Goal: Task Accomplishment & Management: Use online tool/utility

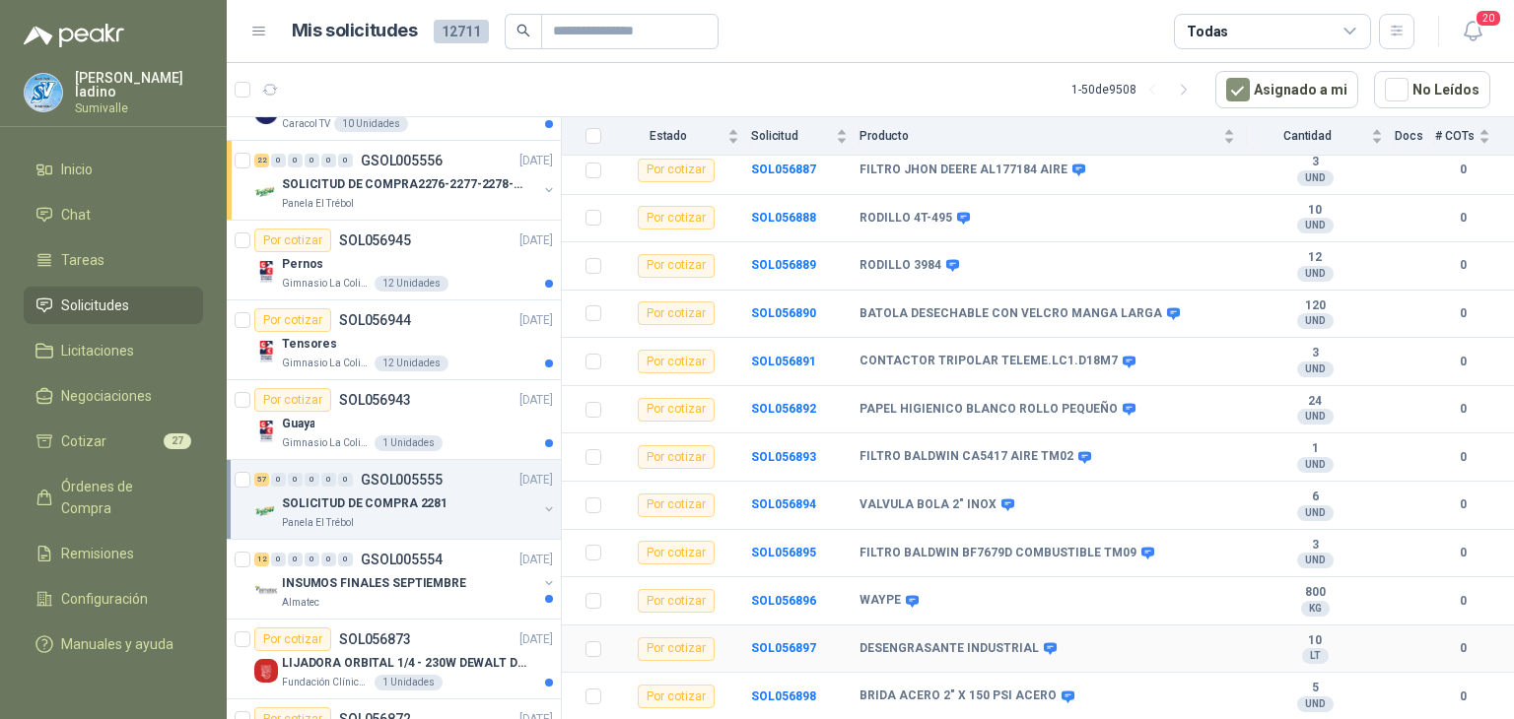
scroll to position [394, 0]
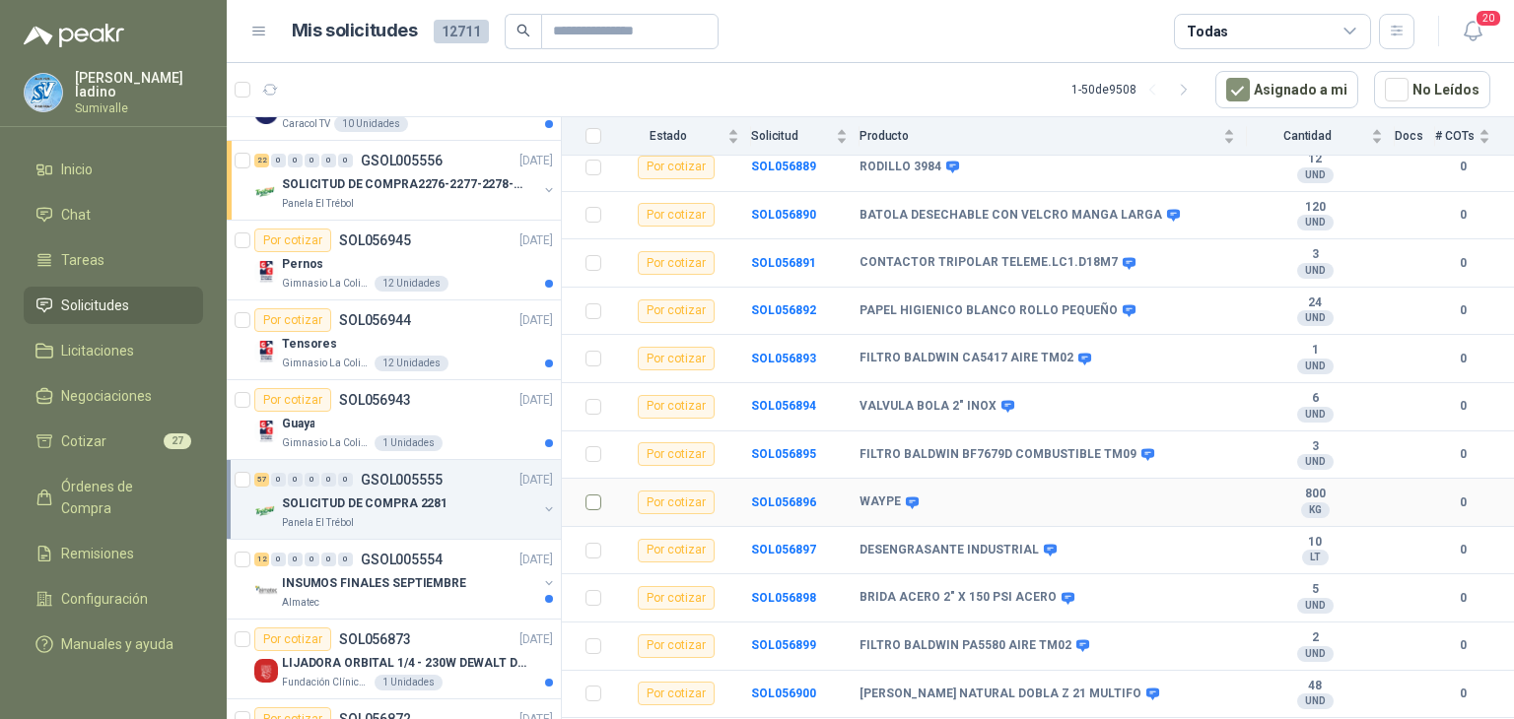
click at [585, 485] on td at bounding box center [587, 503] width 51 height 48
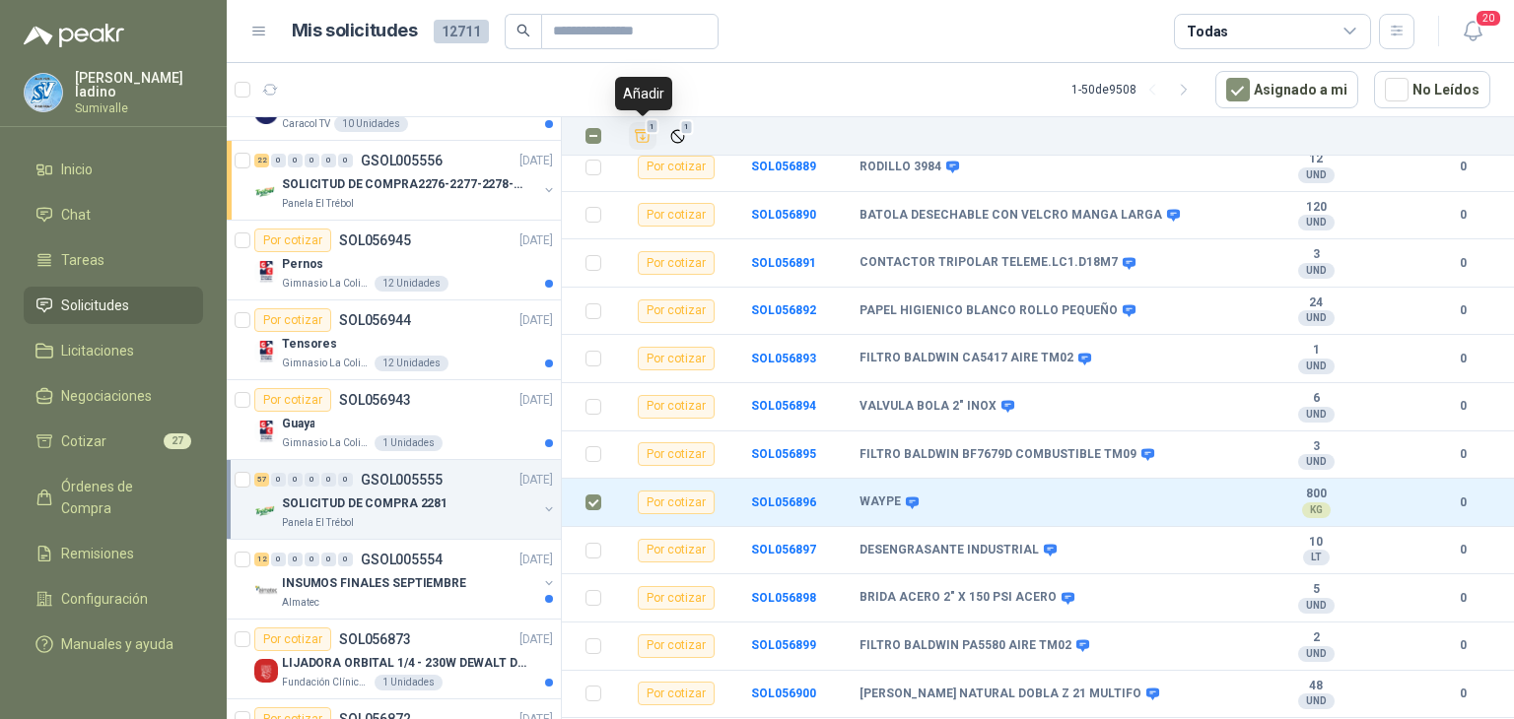
click at [644, 139] on icon "Añadir" at bounding box center [643, 136] width 18 height 18
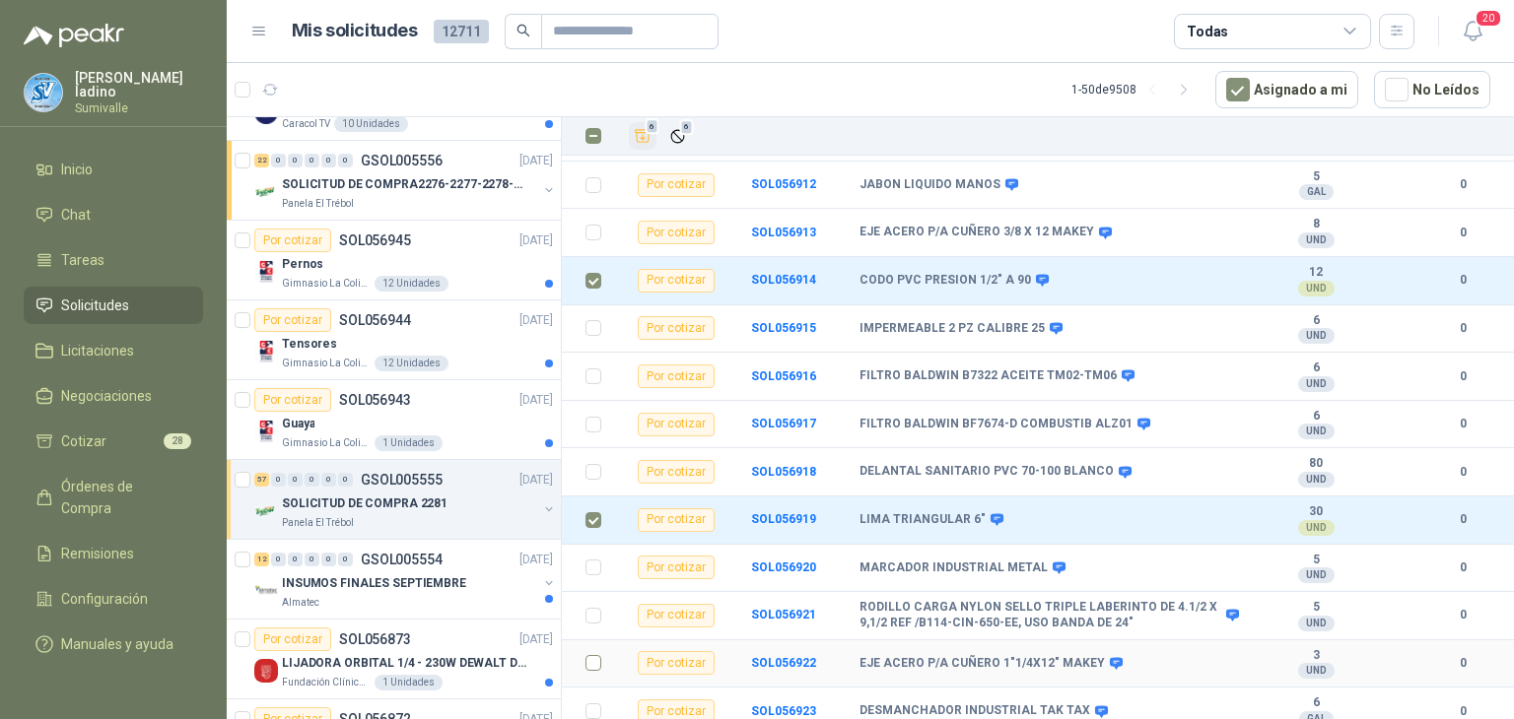
scroll to position [1577, 0]
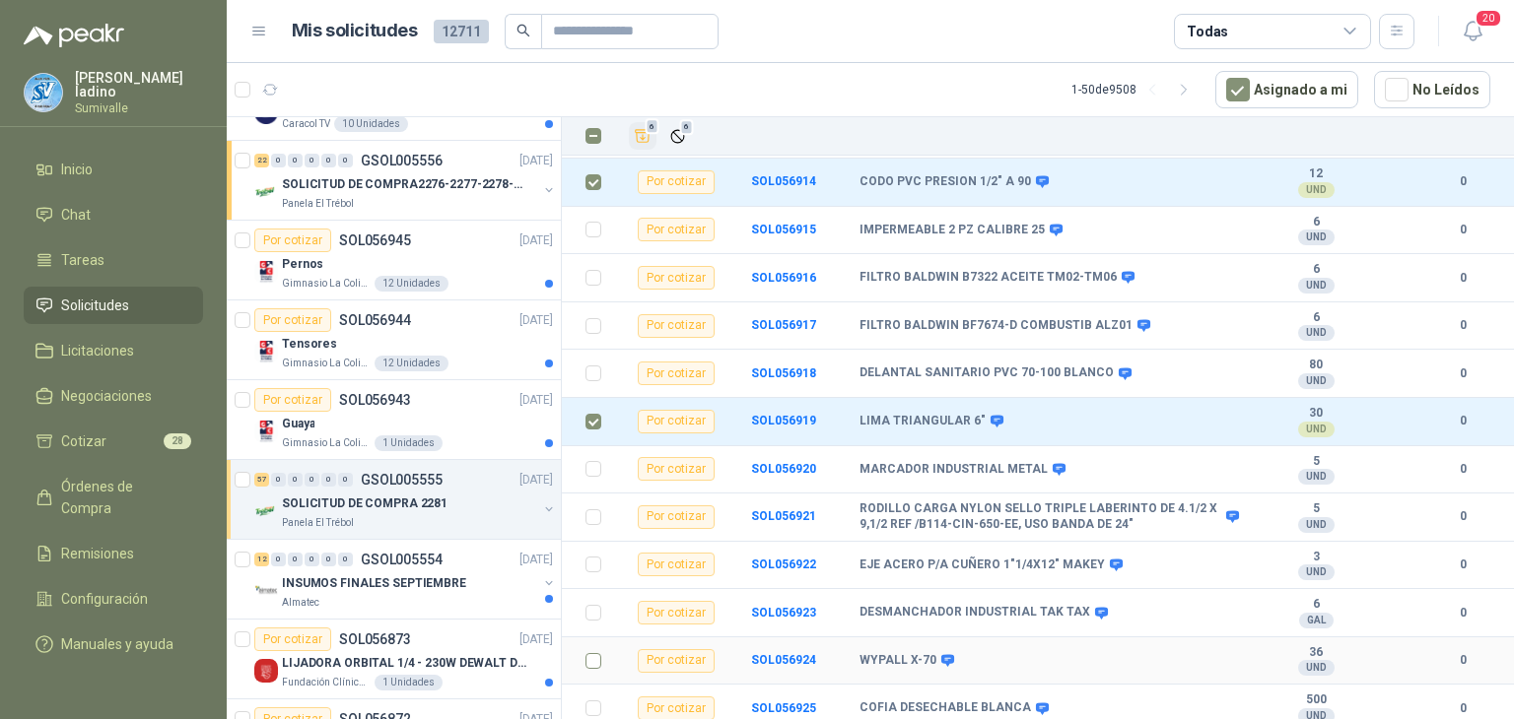
click at [590, 655] on label at bounding box center [593, 661] width 16 height 22
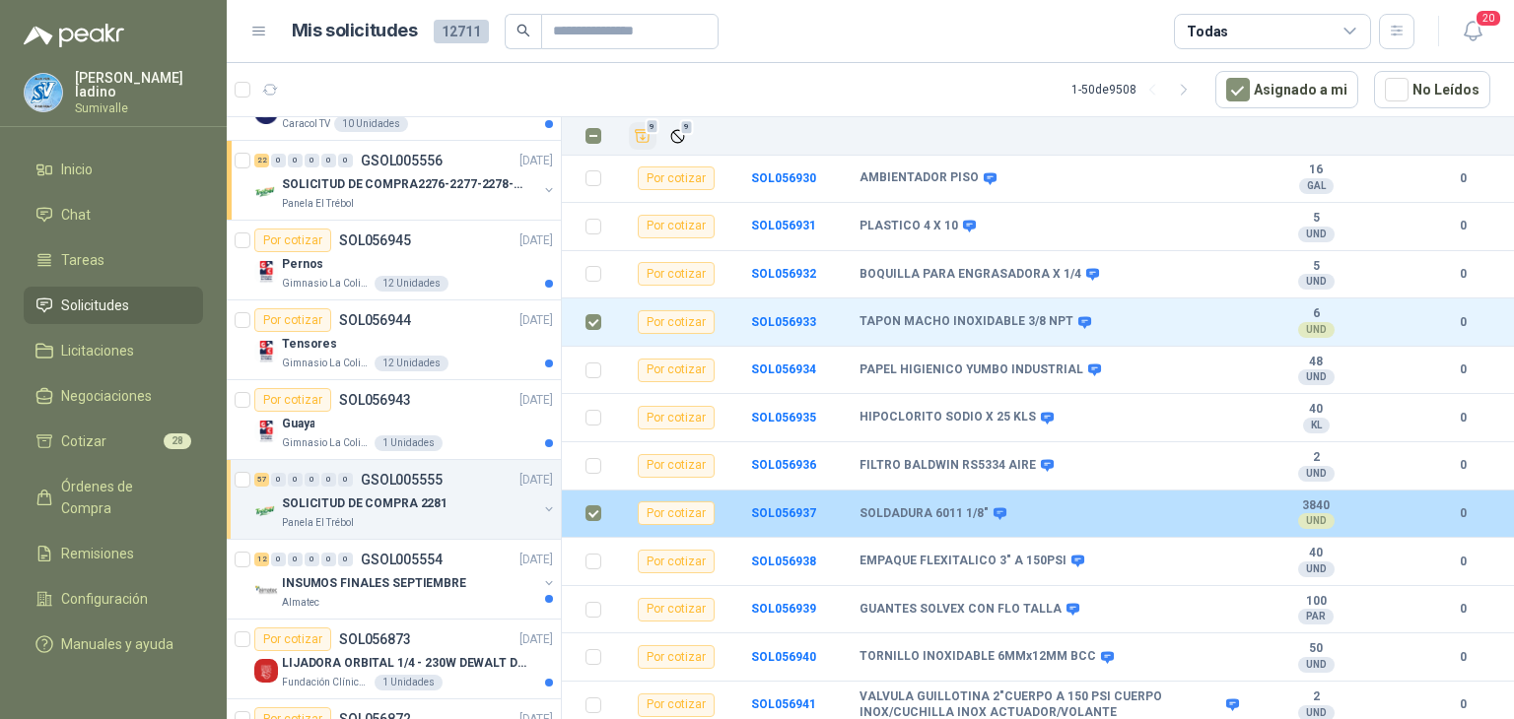
scroll to position [2383, 0]
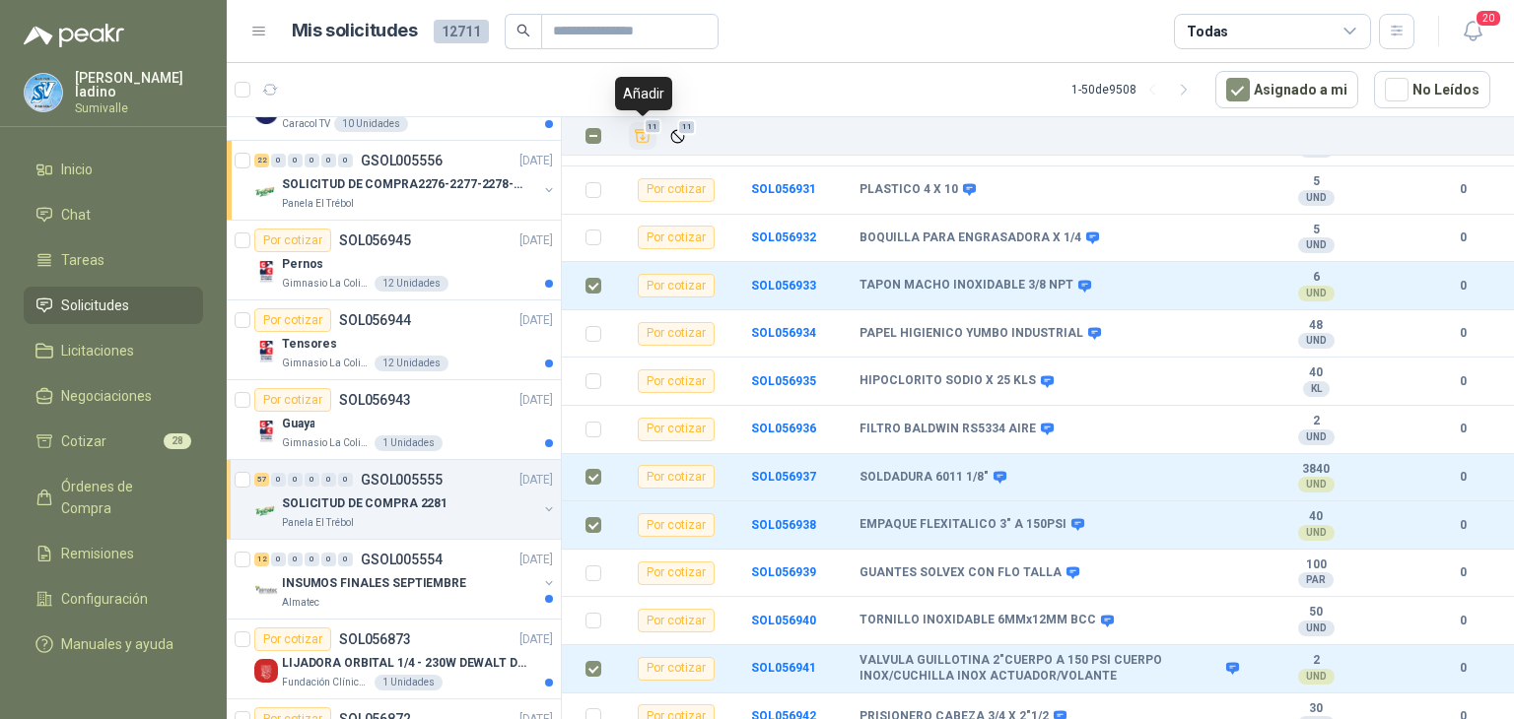
click at [645, 139] on icon "Añadir" at bounding box center [643, 136] width 18 height 18
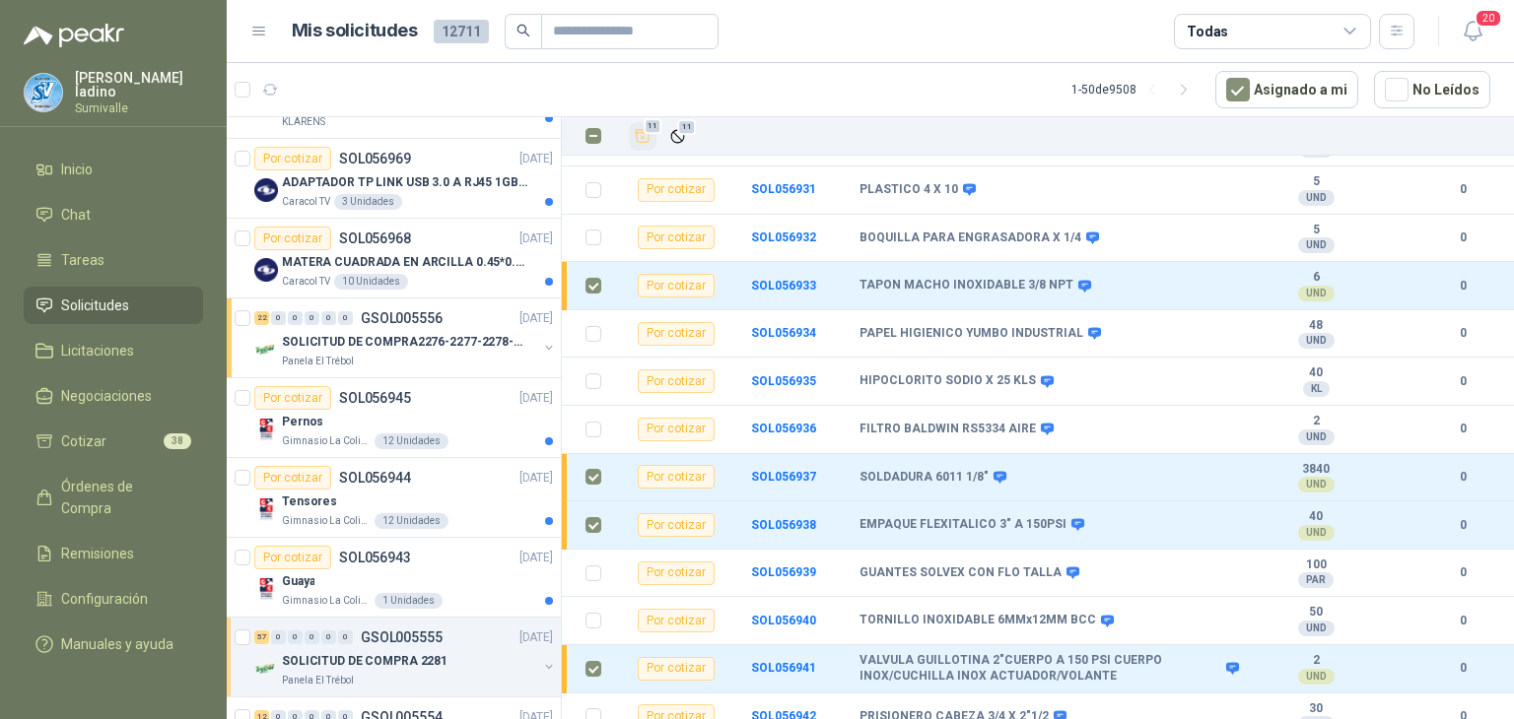
scroll to position [0, 0]
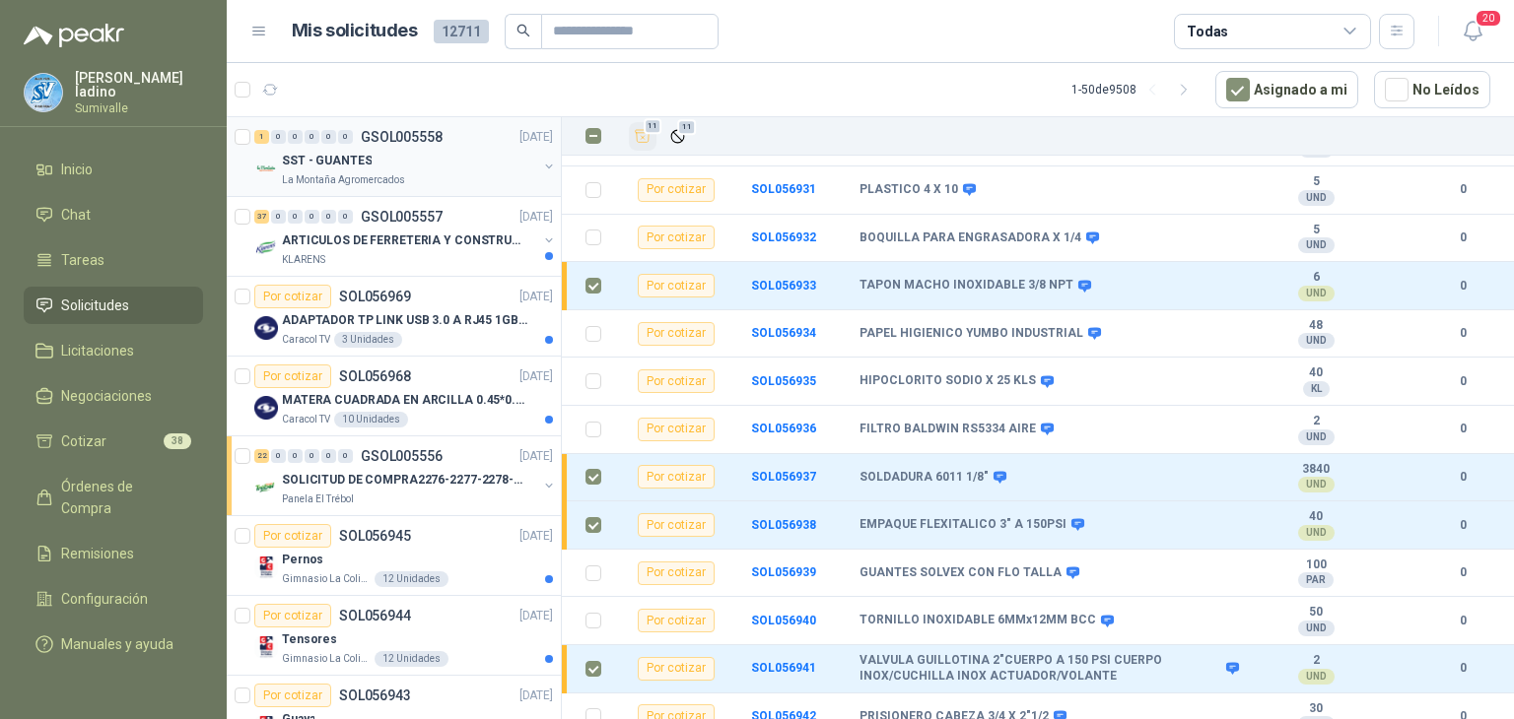
click at [392, 172] on p "La Montaña Agromercados" at bounding box center [343, 180] width 123 height 16
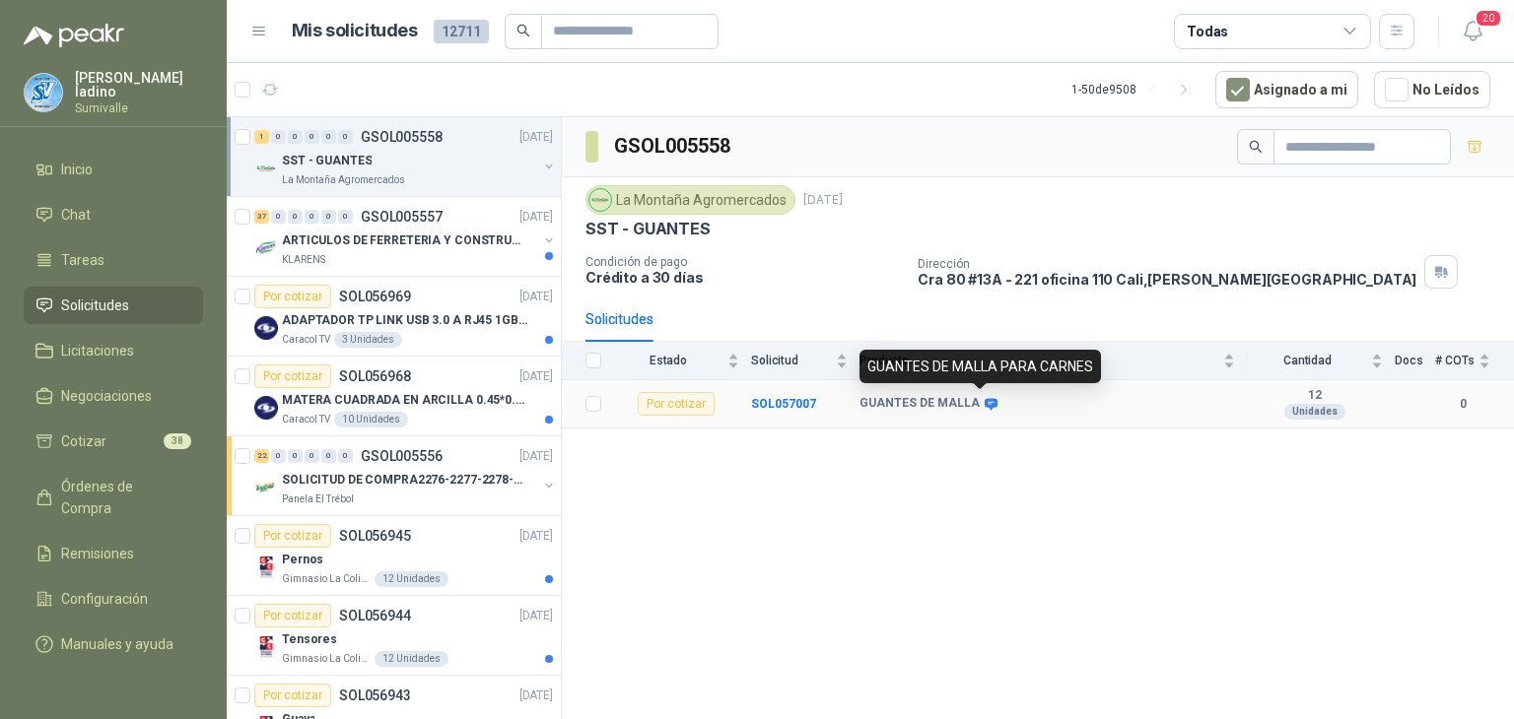
click at [984, 399] on icon at bounding box center [991, 404] width 15 height 15
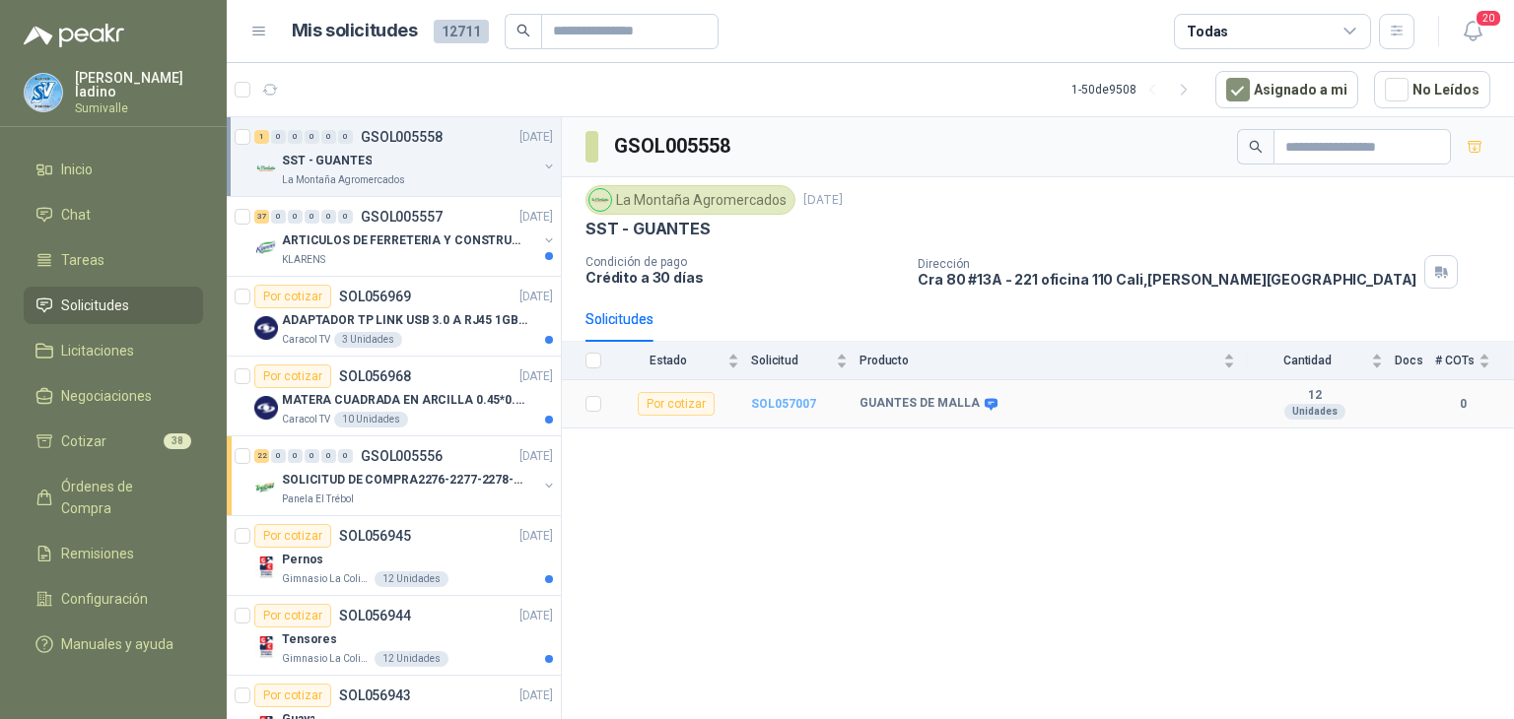
click at [773, 401] on b "SOL057007" at bounding box center [783, 404] width 65 height 14
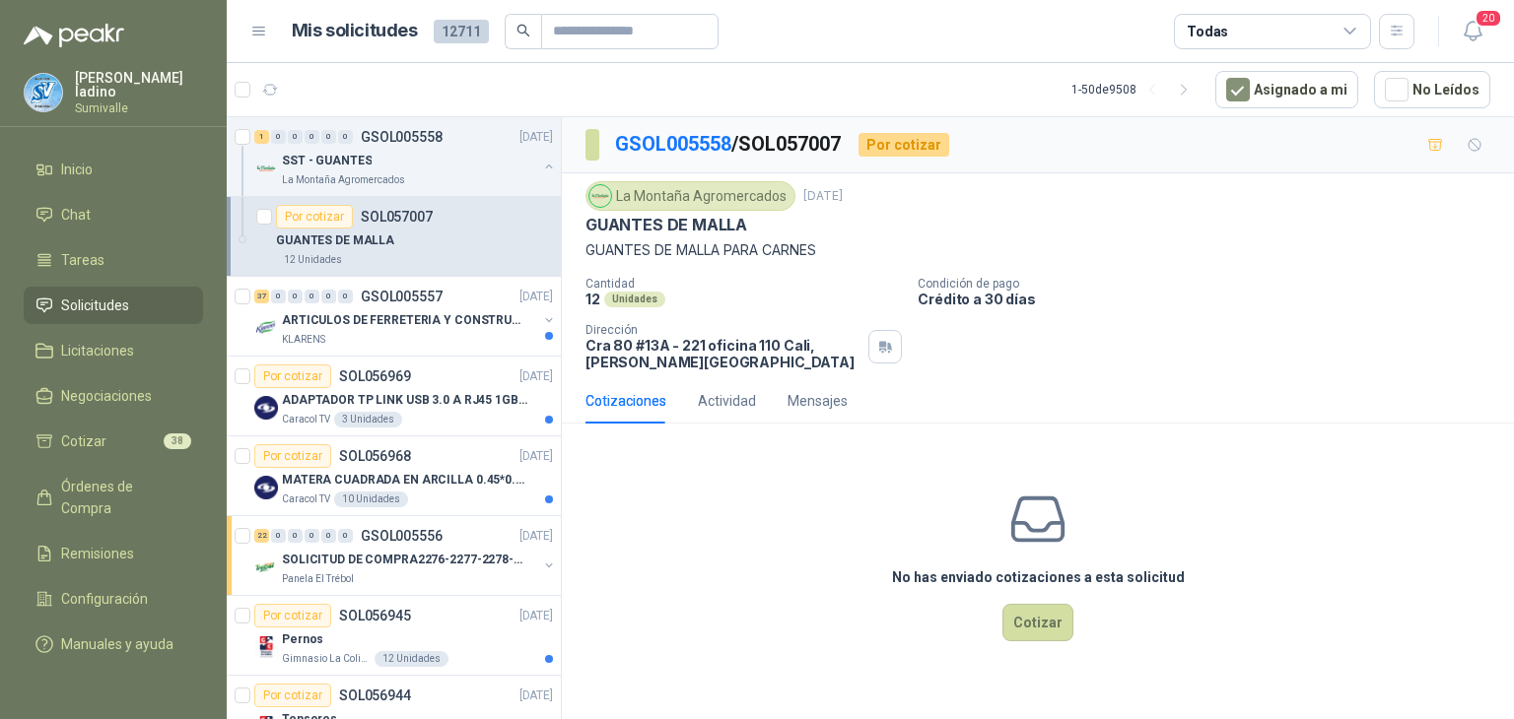
drag, startPoint x: 1287, startPoint y: 82, endPoint x: 1347, endPoint y: 59, distance: 64.3
click at [1287, 82] on button "Asignado a mi" at bounding box center [1286, 89] width 143 height 37
click at [1349, 33] on icon at bounding box center [1349, 31] width 11 height 5
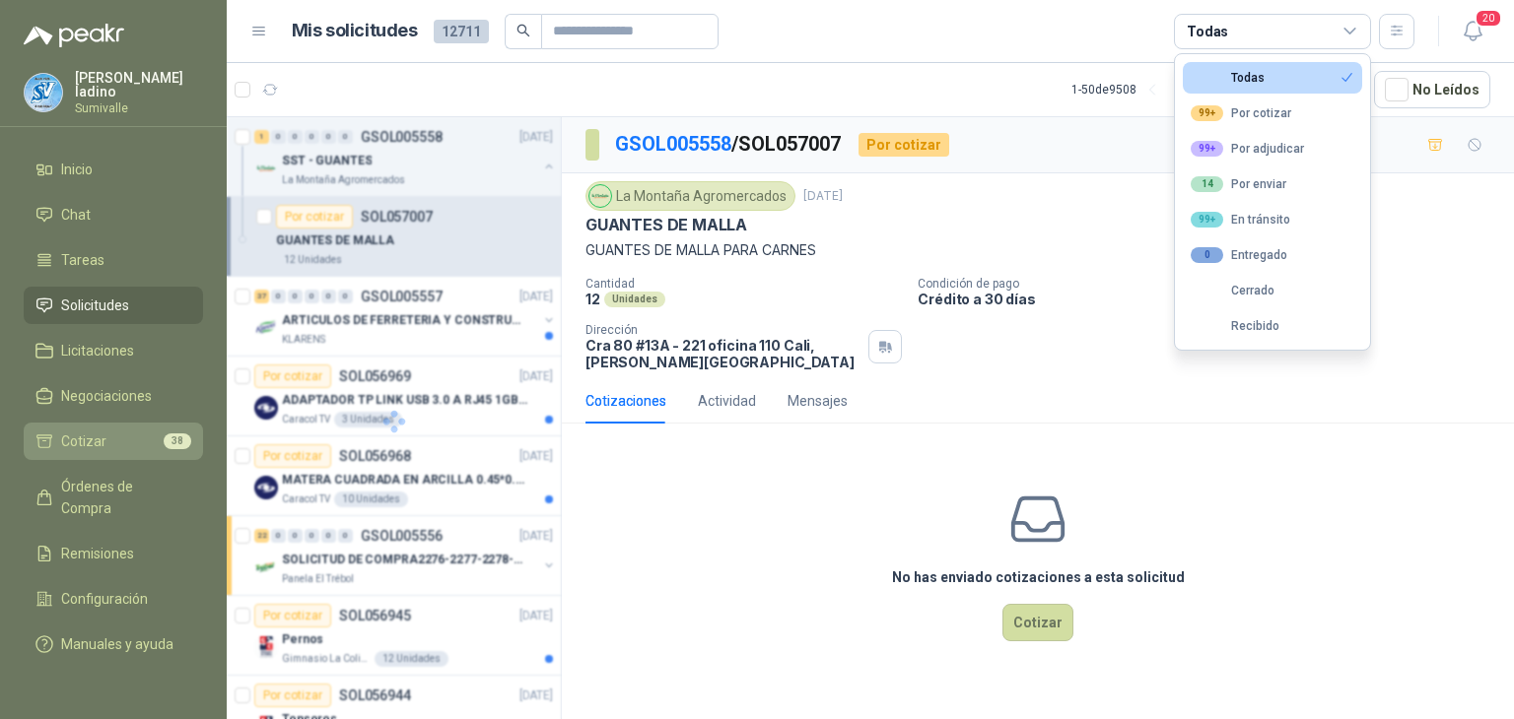
click at [141, 431] on li "Cotizar 38" at bounding box center [113, 442] width 156 height 22
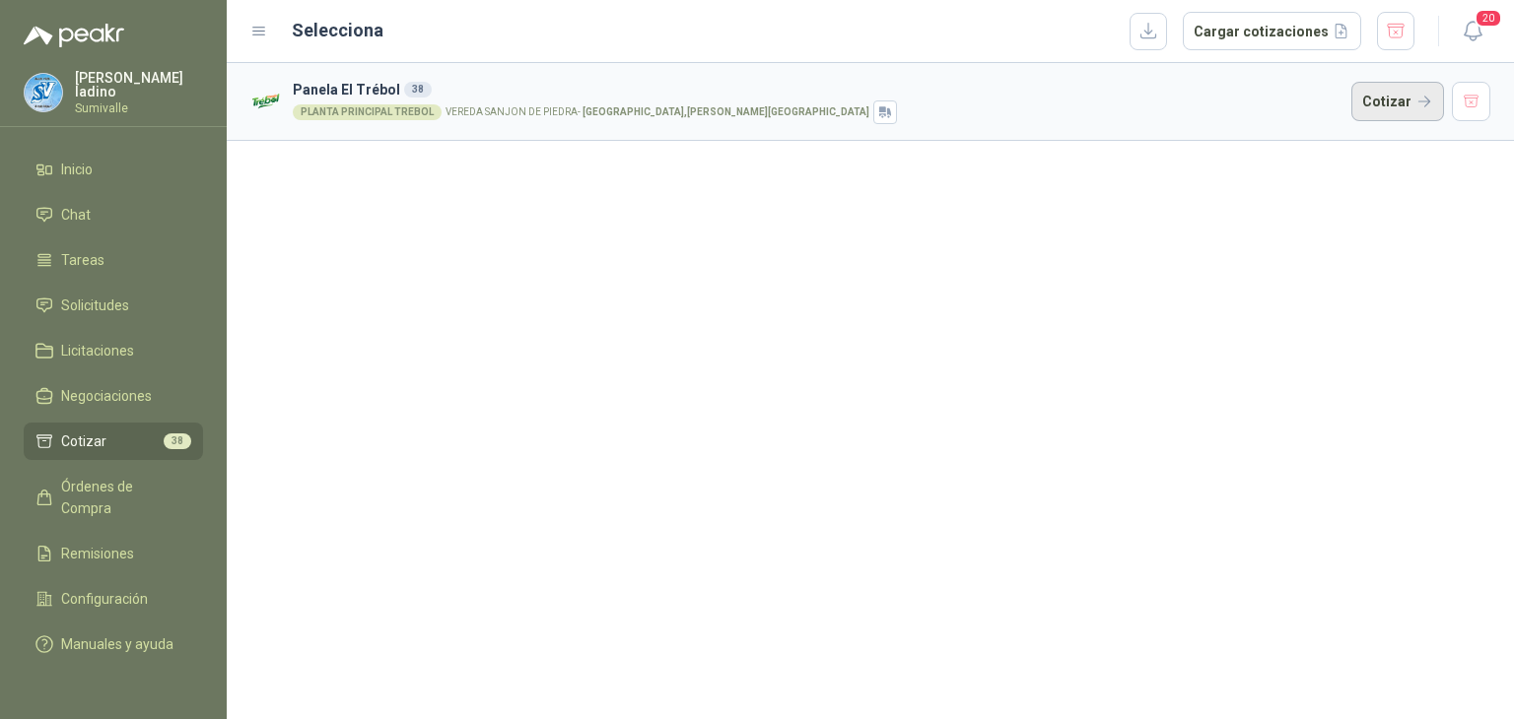
click at [1380, 99] on button "Cotizar" at bounding box center [1397, 101] width 93 height 39
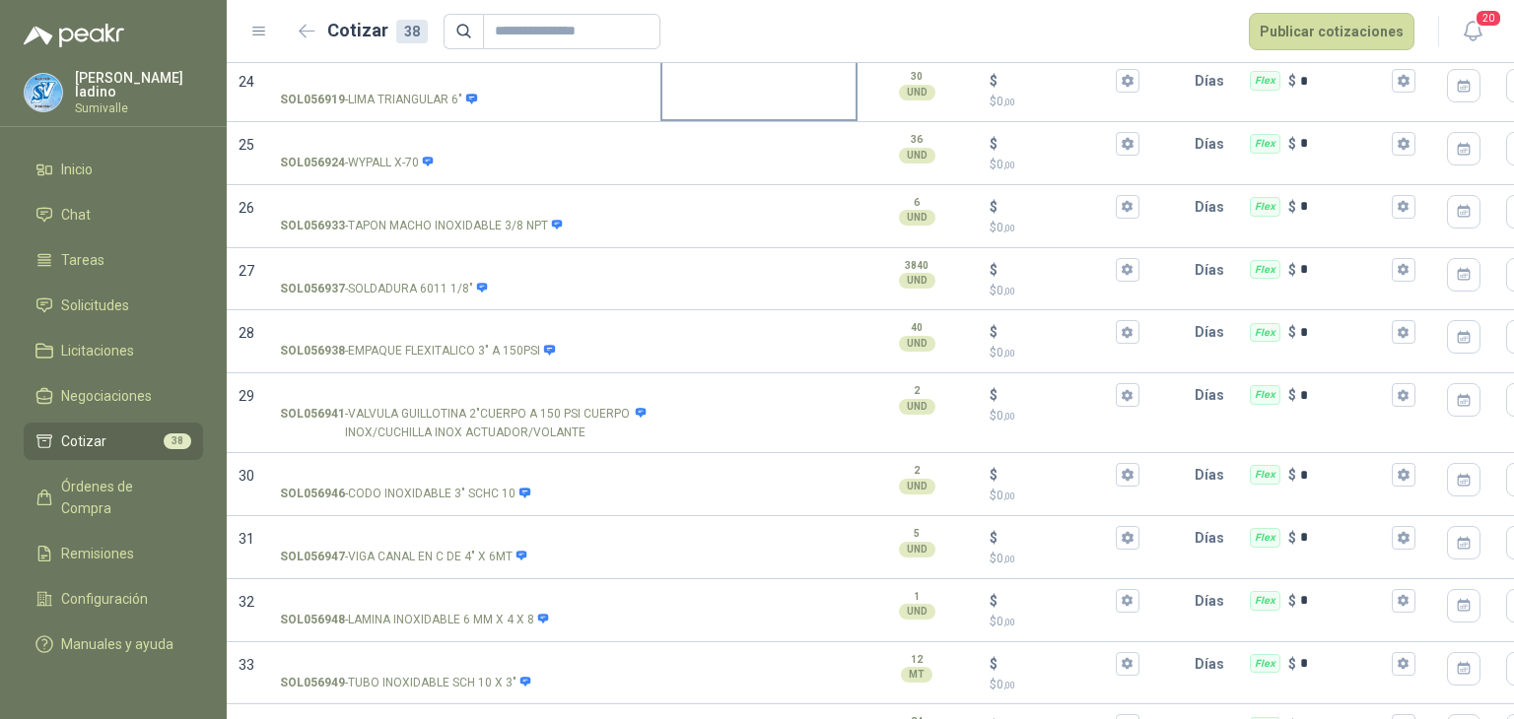
scroll to position [1581, 0]
